Goal: Task Accomplishment & Management: Manage account settings

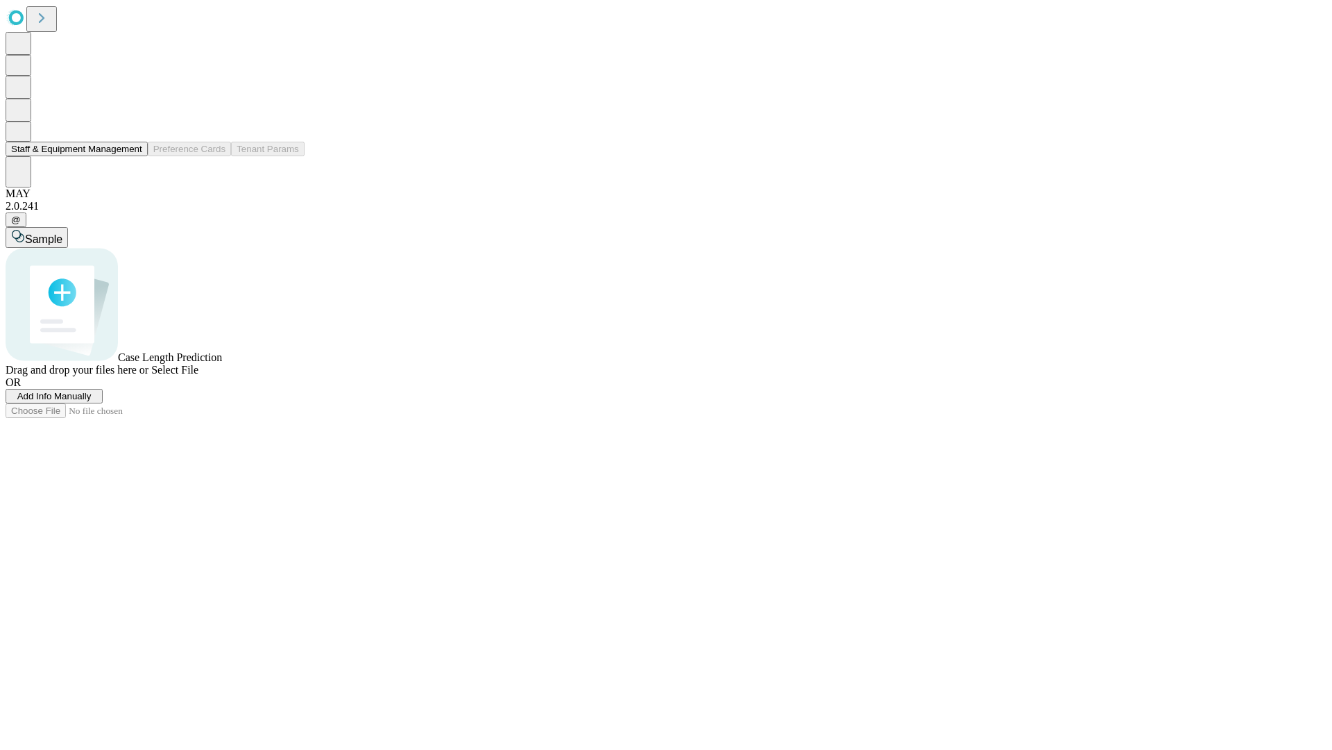
click at [133, 156] on button "Staff & Equipment Management" at bounding box center [77, 149] width 142 height 15
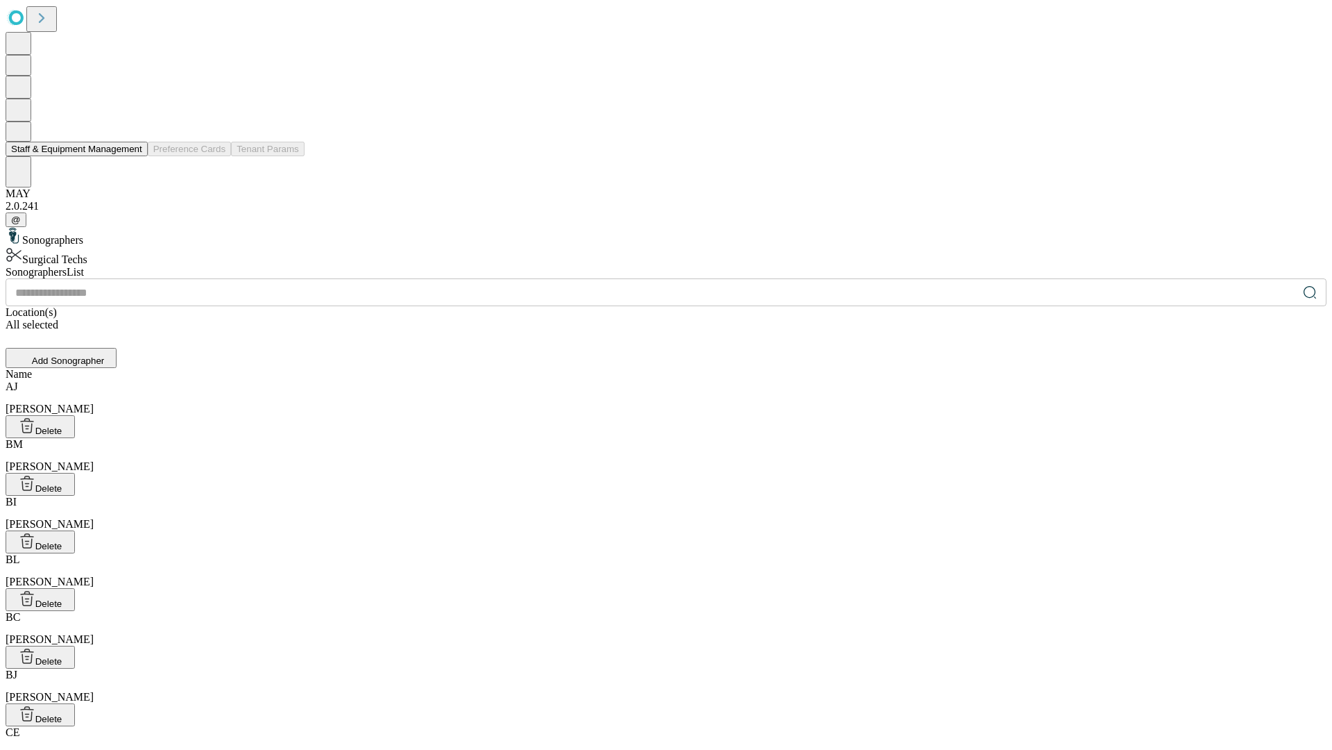
click at [133, 156] on button "Staff & Equipment Management" at bounding box center [77, 149] width 142 height 15
